Goal: Information Seeking & Learning: Learn about a topic

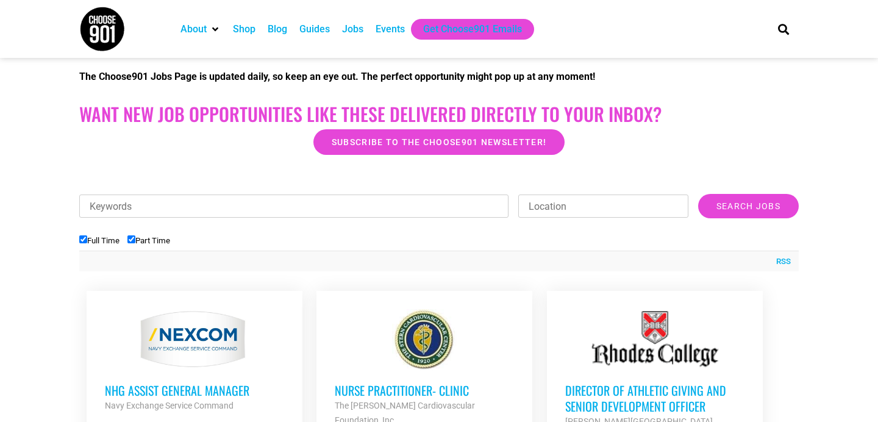
scroll to position [273, 0]
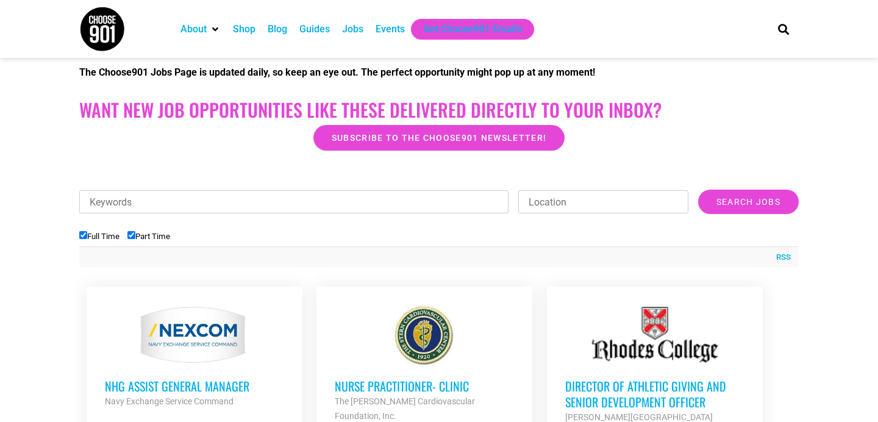
click at [151, 238] on label "Part Time" at bounding box center [148, 236] width 43 height 9
click at [135, 238] on input "Part Time" at bounding box center [131, 235] width 8 height 8
checkbox input "false"
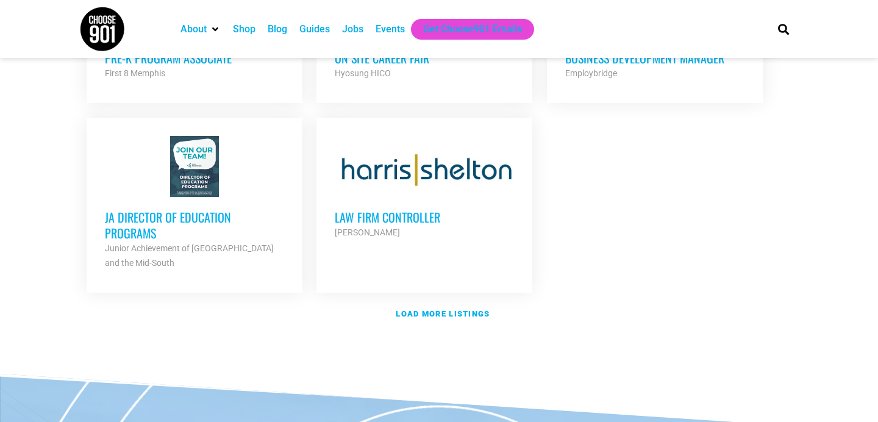
scroll to position [1475, 0]
click at [437, 309] on strong "Load more listings" at bounding box center [443, 313] width 94 height 9
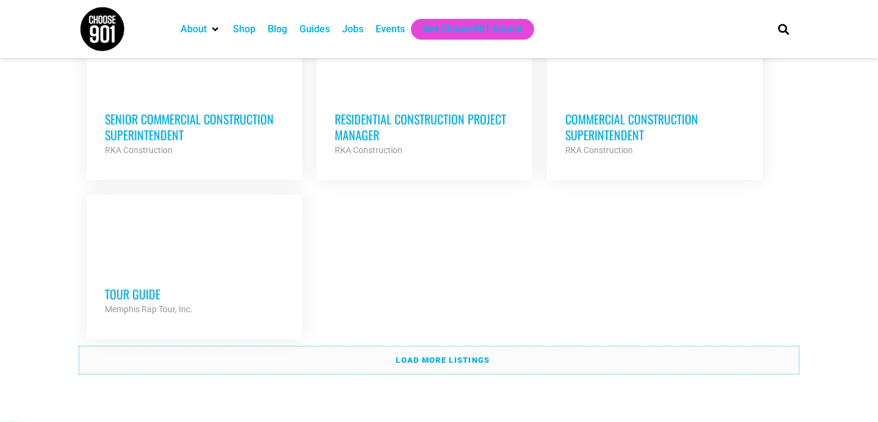
scroll to position [2676, 0]
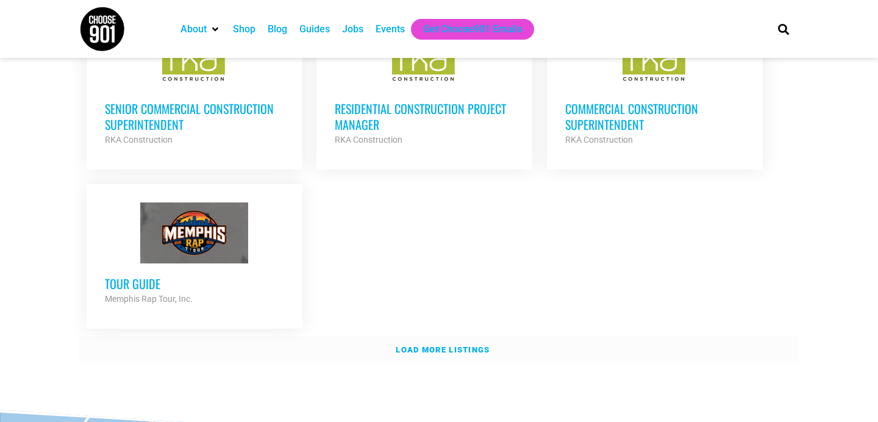
click at [238, 339] on link "Load more listings" at bounding box center [438, 350] width 719 height 28
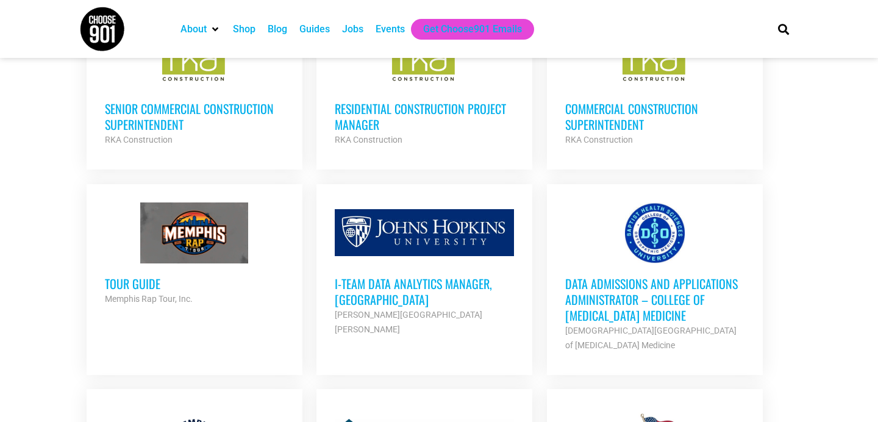
click at [170, 101] on h3 "Senior Commercial Construction Superintendent" at bounding box center [194, 117] width 179 height 32
